Goal: Information Seeking & Learning: Learn about a topic

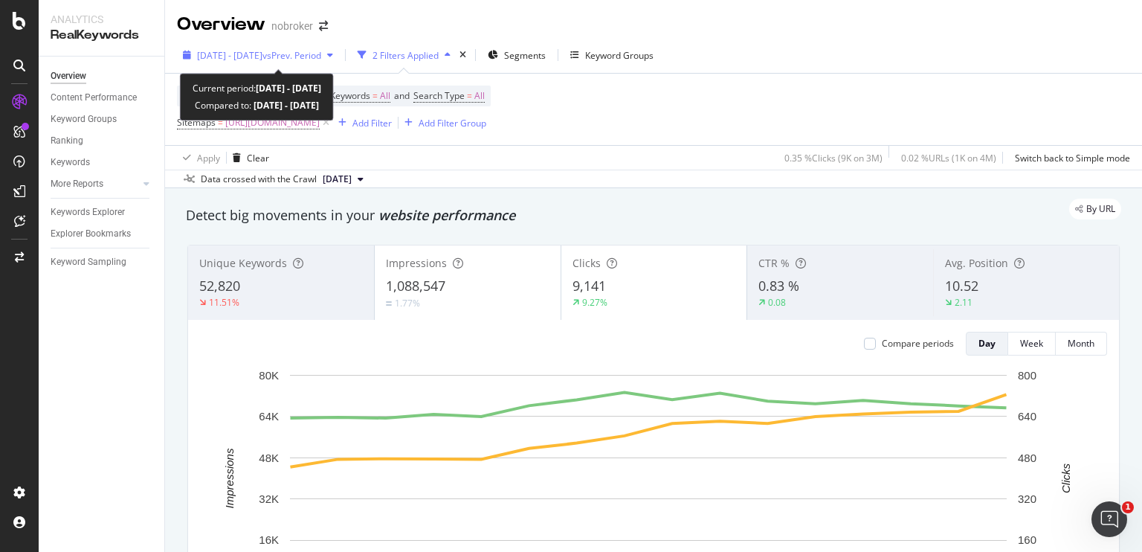
click at [262, 53] on span "[DATE] - [DATE]" at bounding box center [229, 55] width 65 height 13
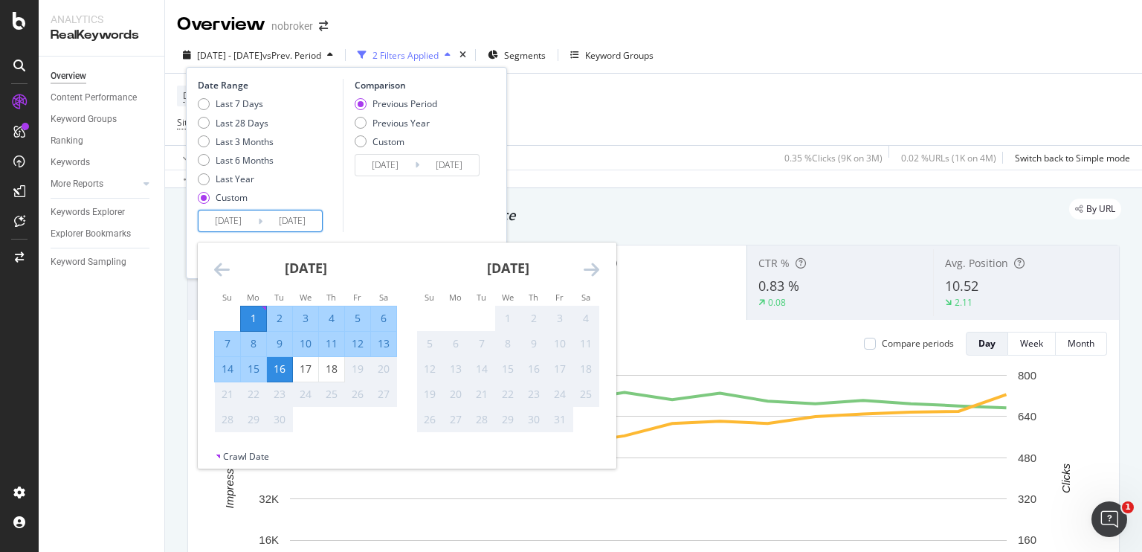
click at [225, 222] on input "[DATE]" at bounding box center [228, 220] width 59 height 21
click at [220, 272] on icon "Move backward to switch to the previous month." at bounding box center [222, 269] width 16 height 18
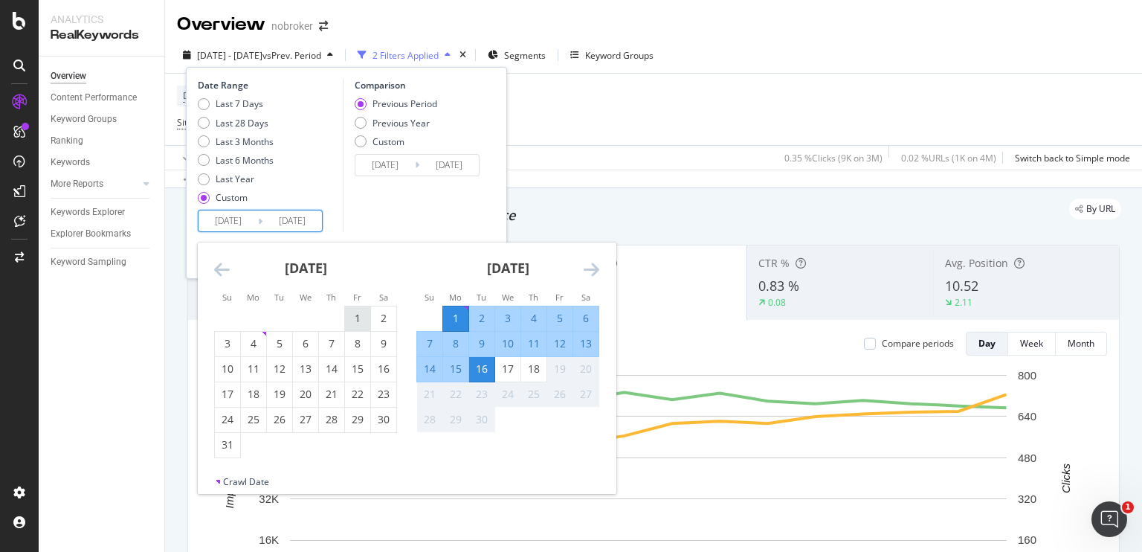
click at [348, 322] on div "1" at bounding box center [357, 318] width 25 height 15
type input "[DATE]"
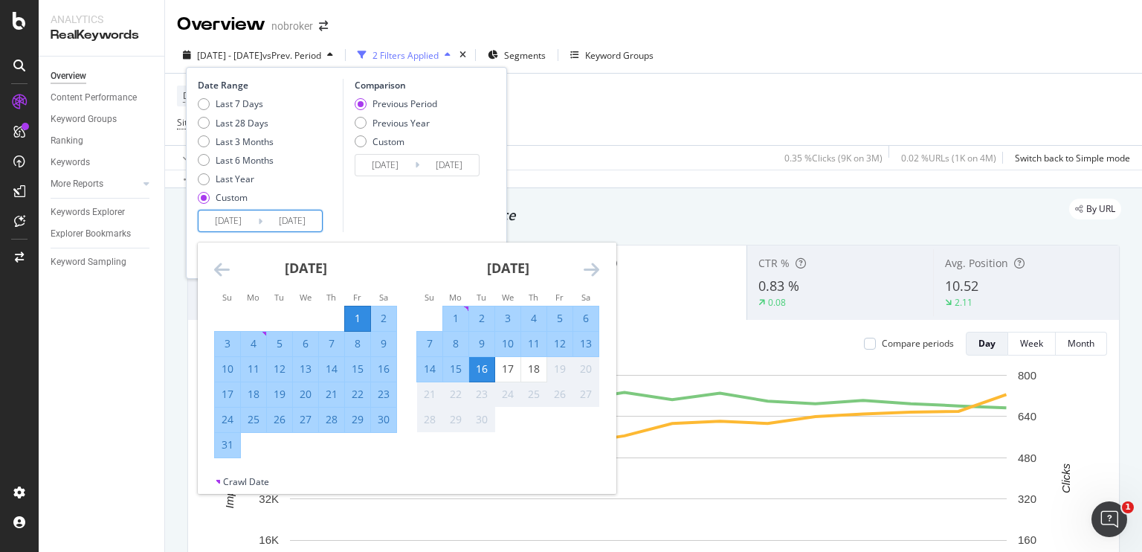
click at [223, 445] on div "31" at bounding box center [227, 444] width 25 height 15
type input "[DATE]"
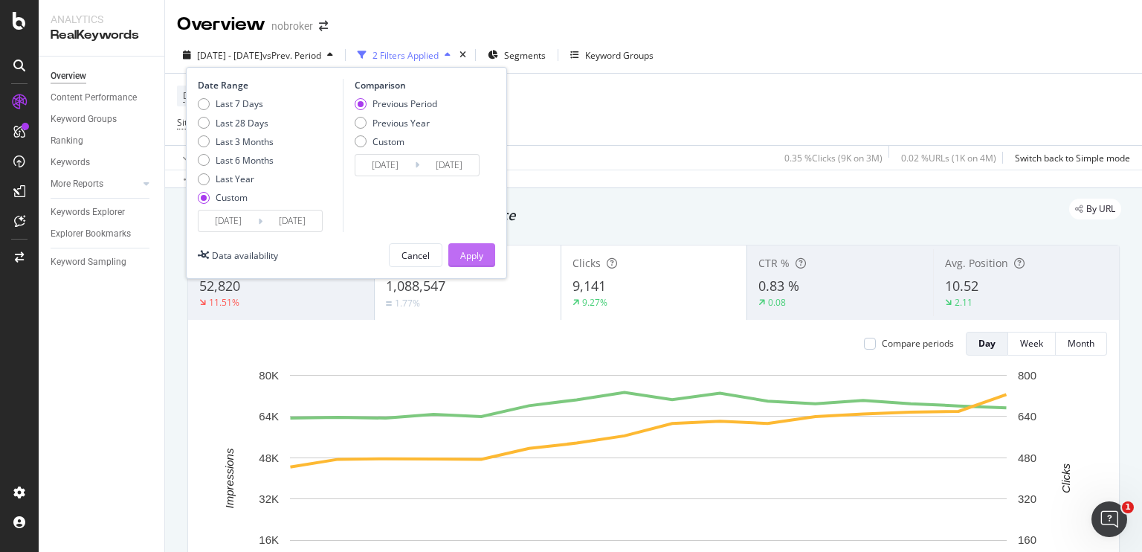
click at [465, 250] on div "Apply" at bounding box center [471, 255] width 23 height 13
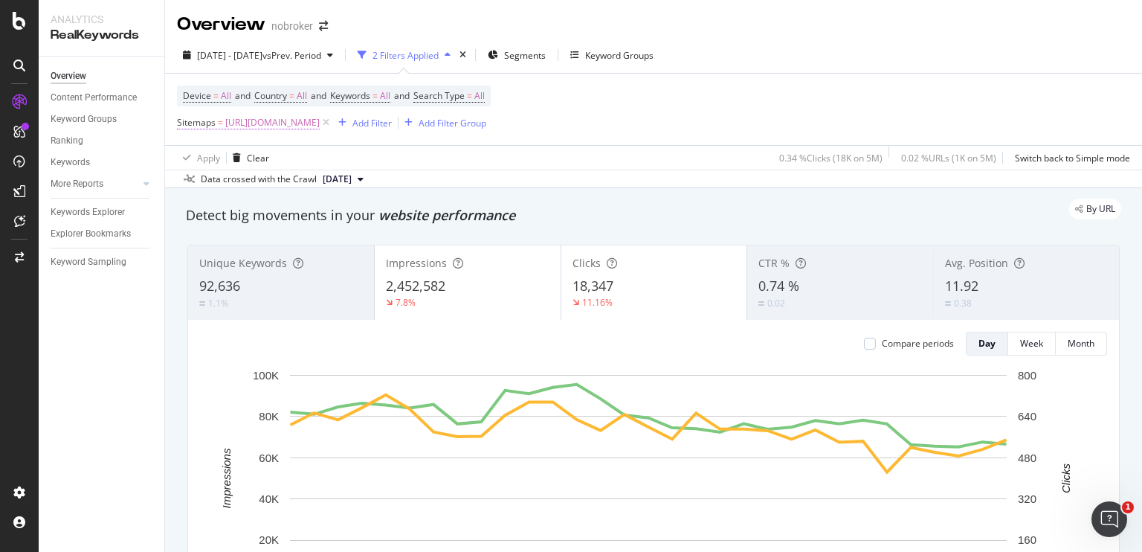
click at [312, 127] on span "[URL][DOMAIN_NAME]" at bounding box center [272, 122] width 94 height 21
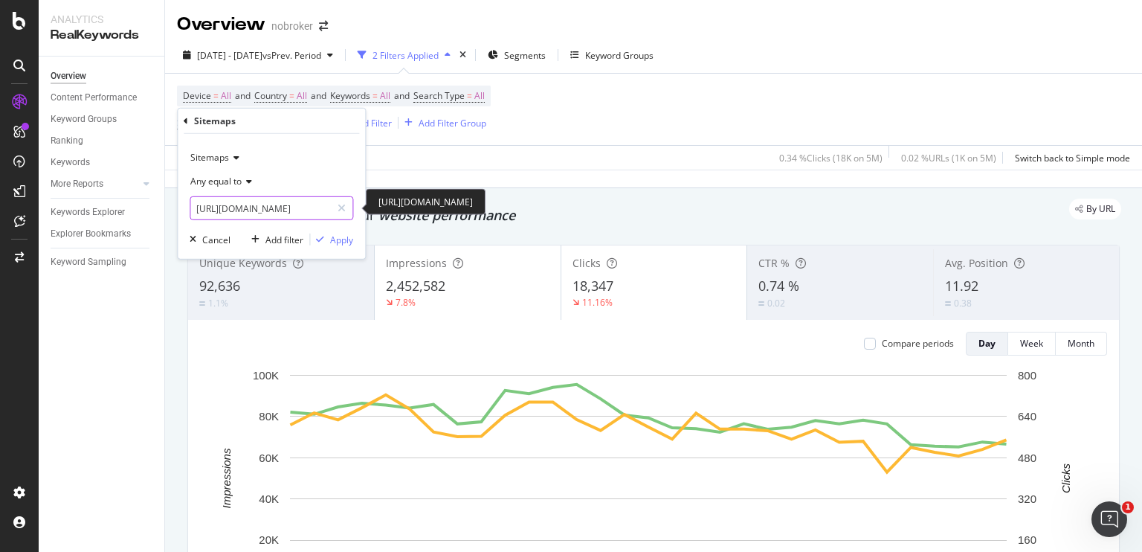
scroll to position [0, 71]
click at [236, 207] on input "[URL][DOMAIN_NAME]" at bounding box center [260, 208] width 141 height 24
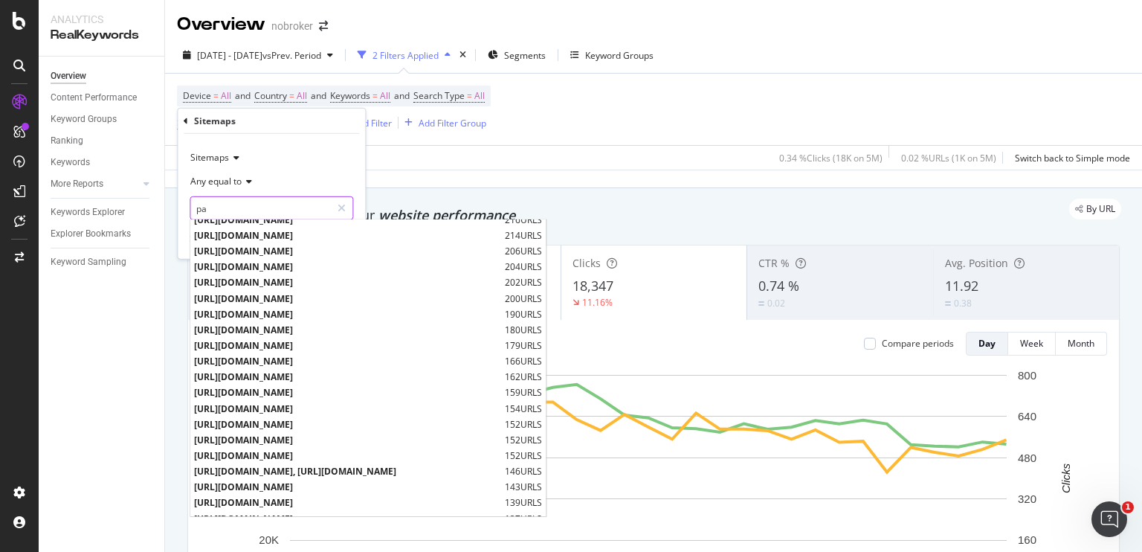
scroll to position [0, 0]
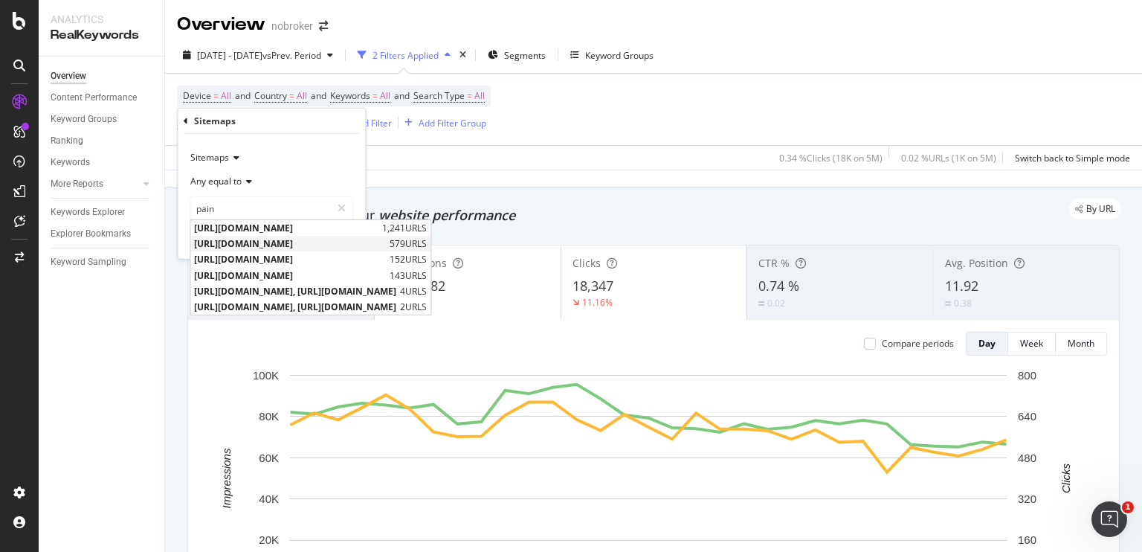
click at [289, 243] on span "[URL][DOMAIN_NAME]" at bounding box center [290, 243] width 192 height 13
type input "[URL][DOMAIN_NAME]"
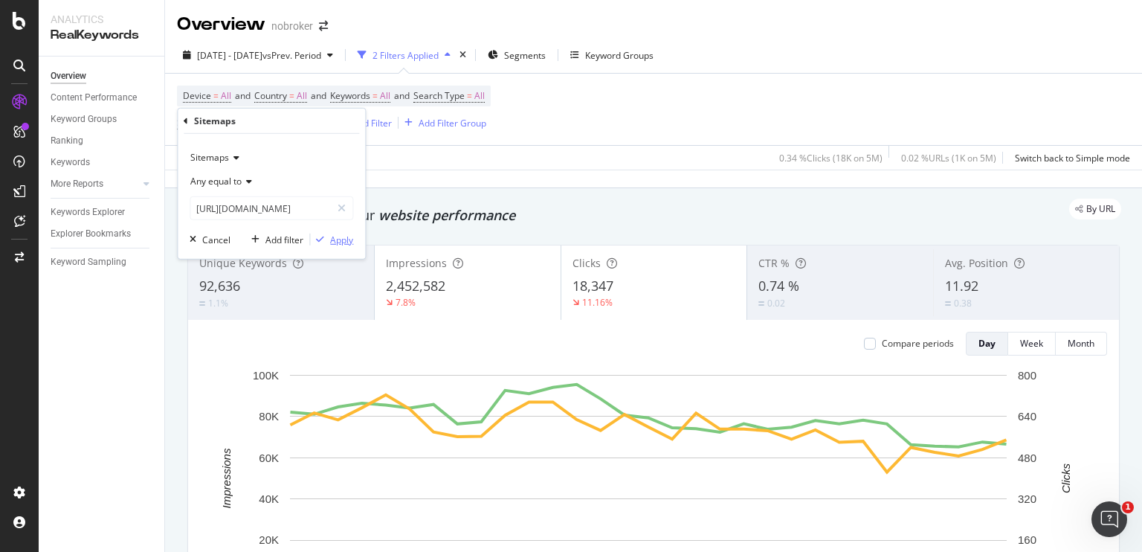
click at [341, 236] on div "Apply" at bounding box center [341, 239] width 23 height 13
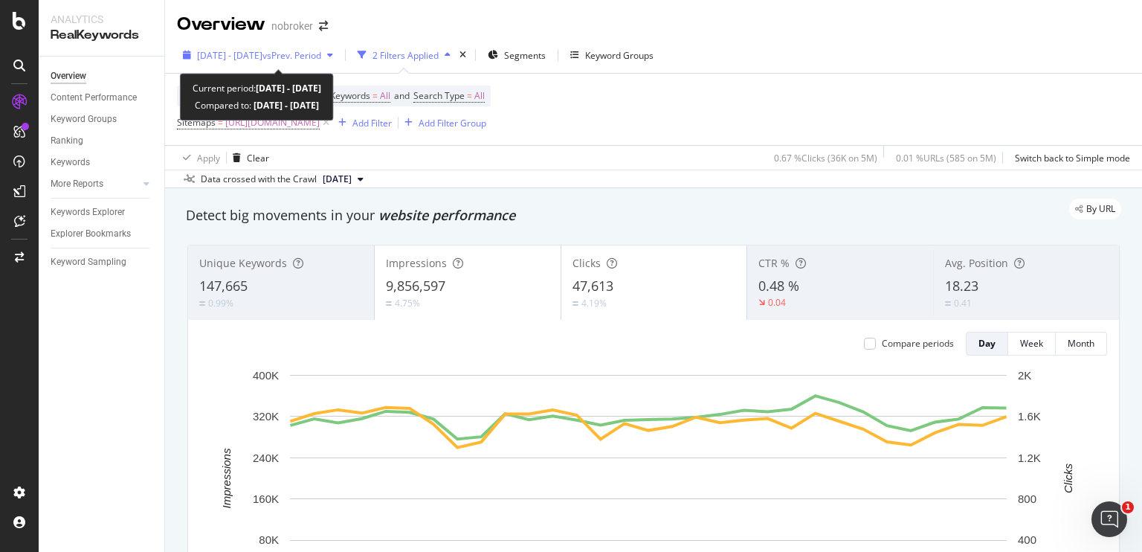
click at [321, 59] on span "vs Prev. Period" at bounding box center [291, 55] width 59 height 13
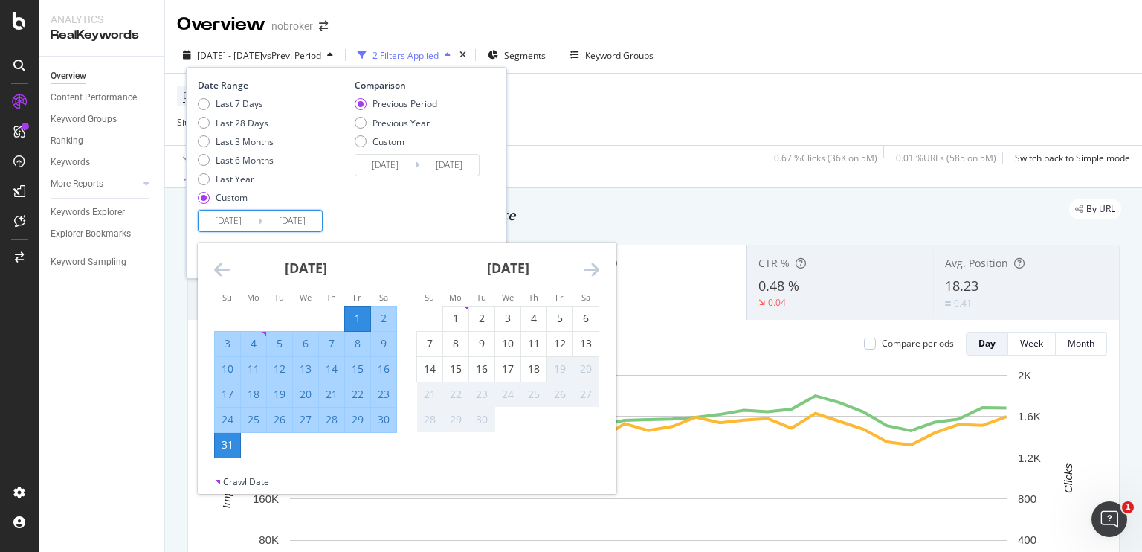
click at [277, 216] on input "[DATE]" at bounding box center [291, 220] width 59 height 21
click at [283, 422] on div "26" at bounding box center [279, 419] width 25 height 15
type input "[DATE]"
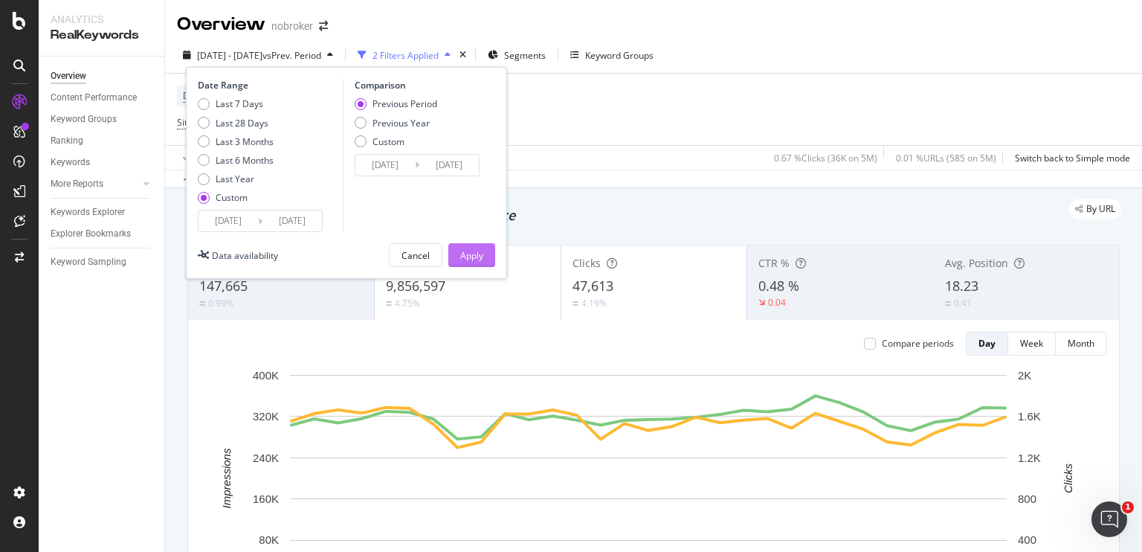
click at [464, 257] on div "Apply" at bounding box center [471, 255] width 23 height 13
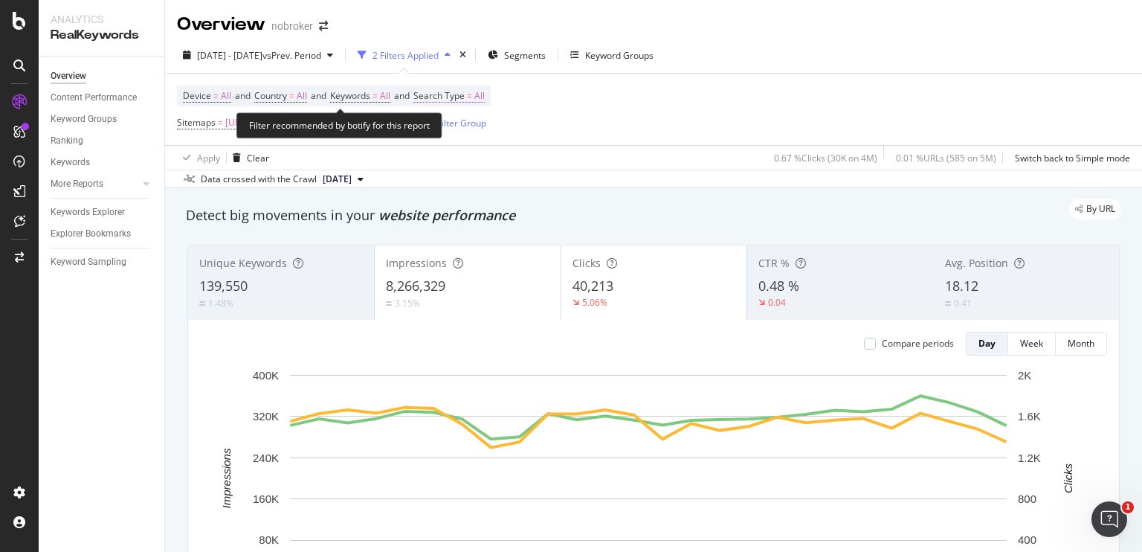
click at [485, 96] on span "All" at bounding box center [479, 96] width 10 height 21
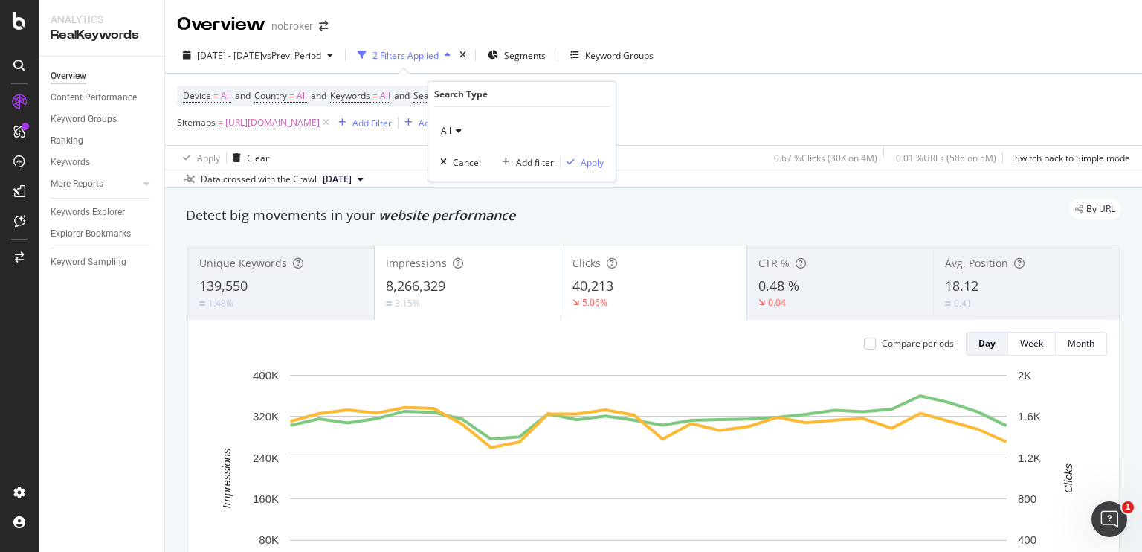
click at [452, 133] on icon at bounding box center [456, 130] width 10 height 9
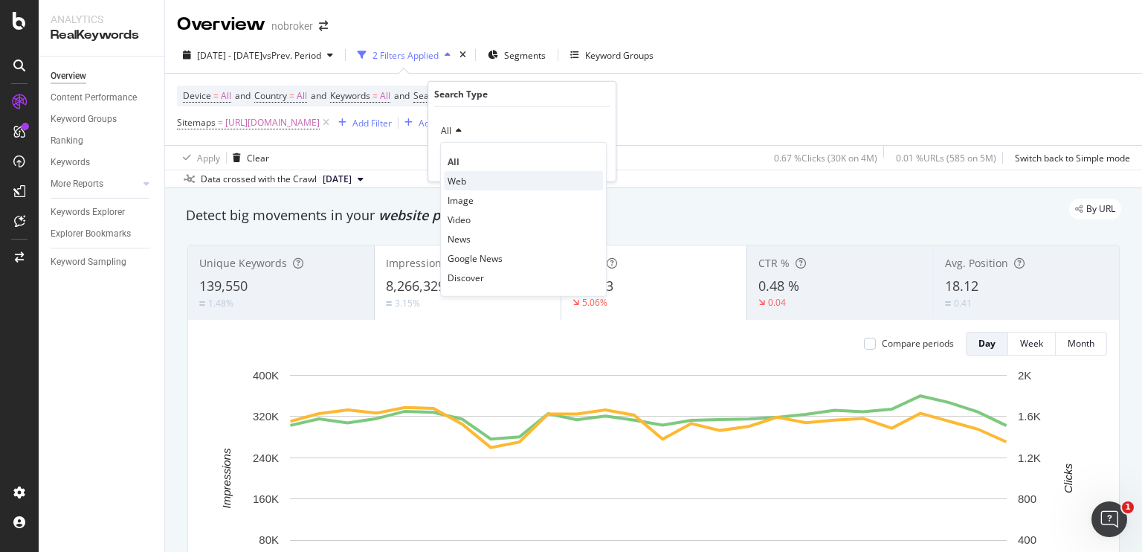
click at [452, 175] on span "Web" at bounding box center [457, 180] width 19 height 13
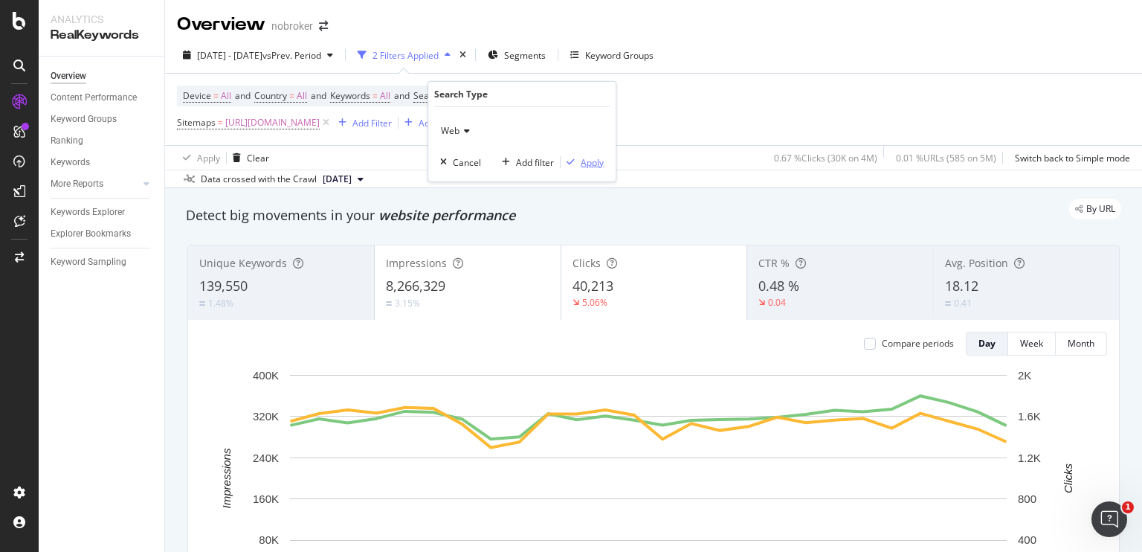
click at [591, 156] on div "Apply" at bounding box center [592, 161] width 23 height 13
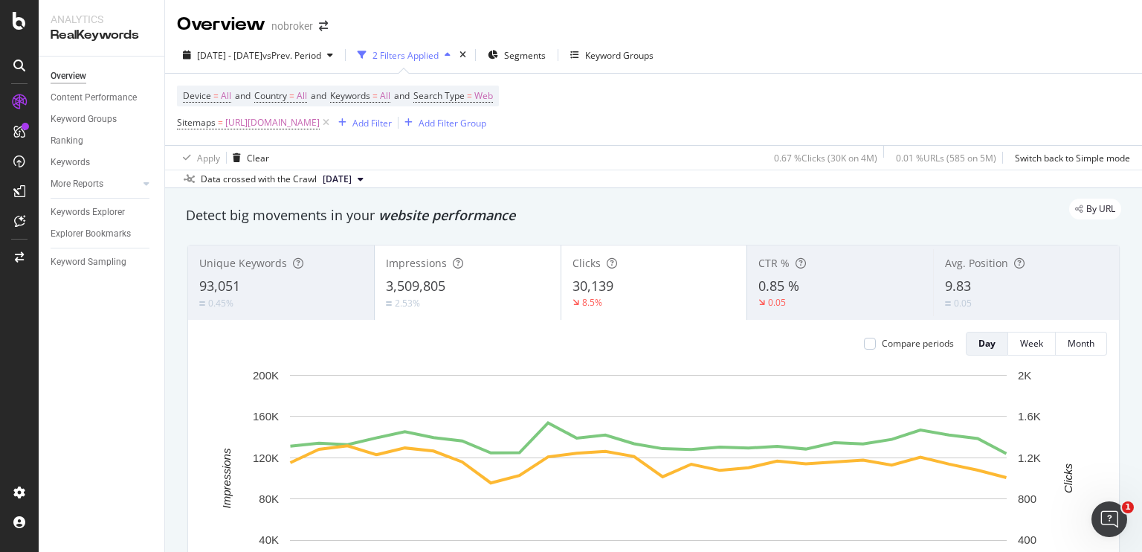
click at [591, 157] on div "Apply Clear 0.67 % Clicks ( 30K on 4M ) 0.01 % URLs ( 585 on 5M ) Switch back t…" at bounding box center [653, 157] width 977 height 25
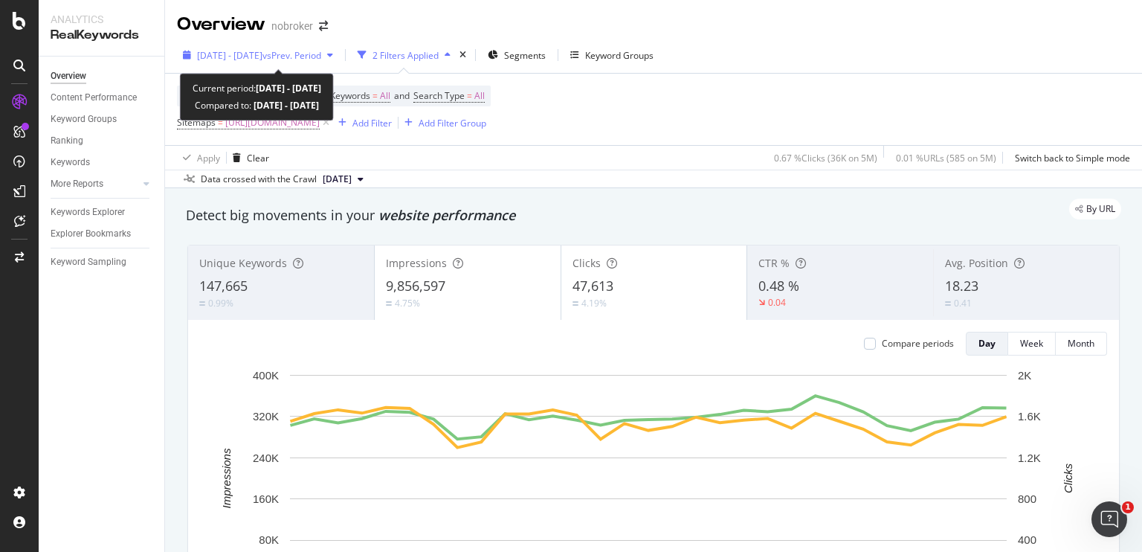
click at [339, 46] on div "[DATE] - [DATE] vs Prev. Period" at bounding box center [258, 55] width 162 height 22
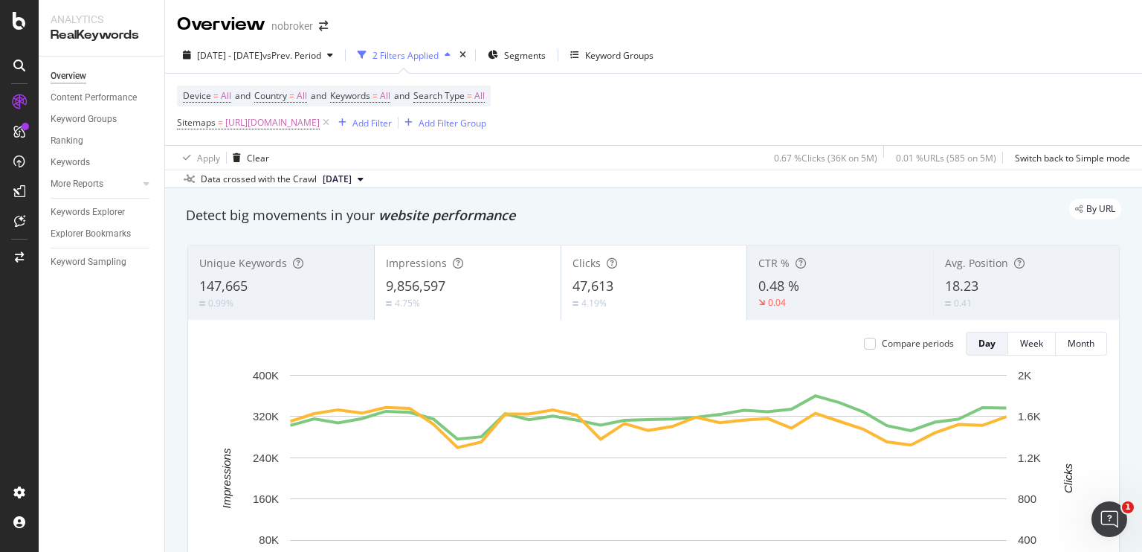
click at [570, 219] on div "Detect big movements in your website performance" at bounding box center [653, 215] width 935 height 19
click at [485, 103] on span "All" at bounding box center [479, 96] width 10 height 21
click at [455, 130] on icon at bounding box center [456, 130] width 10 height 9
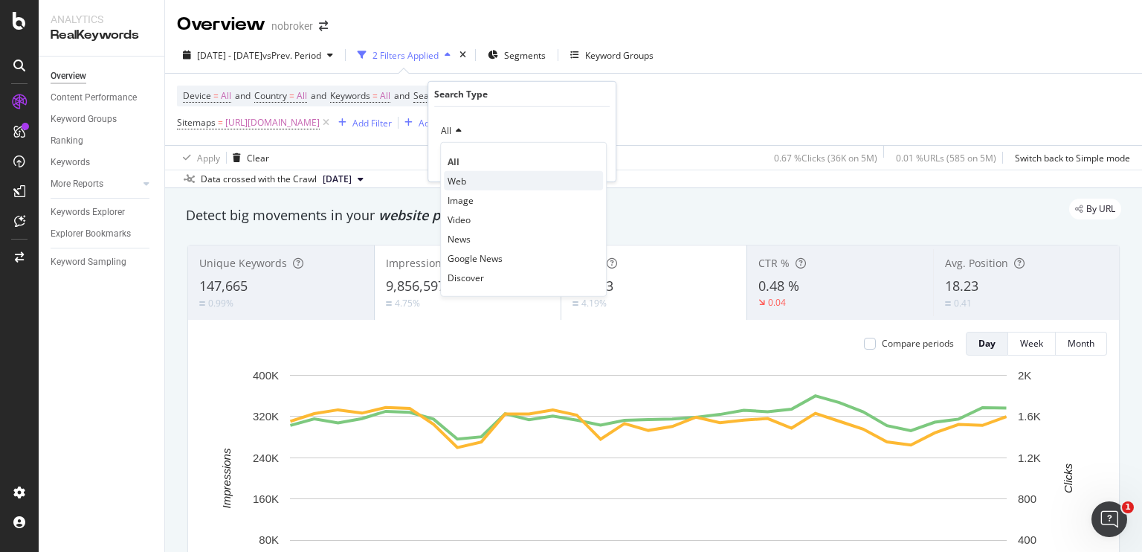
click at [449, 186] on span "Web" at bounding box center [457, 180] width 19 height 13
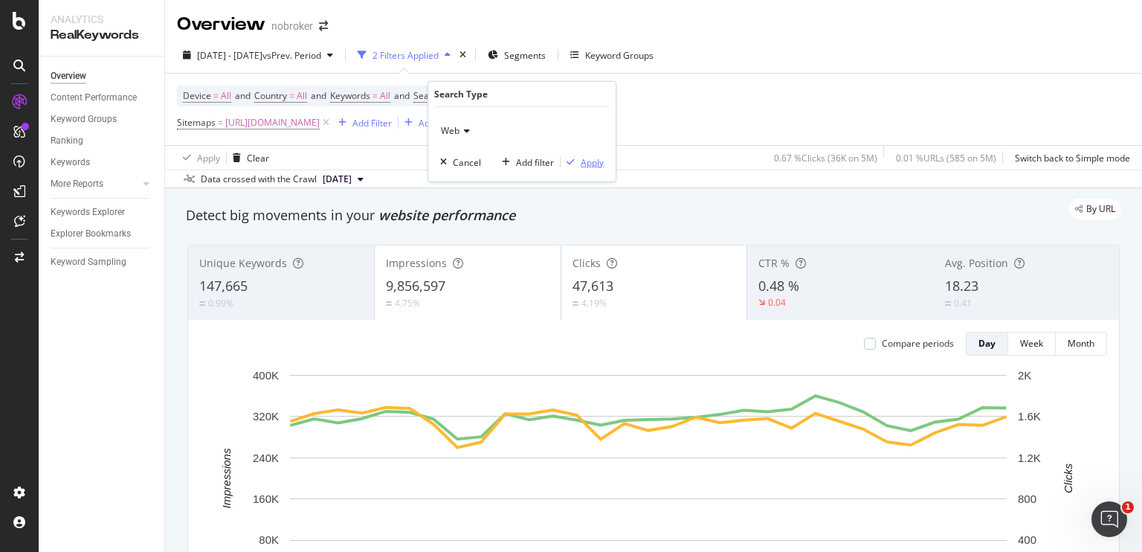
click at [598, 166] on div "Apply" at bounding box center [592, 161] width 23 height 13
